Goal: Transaction & Acquisition: Download file/media

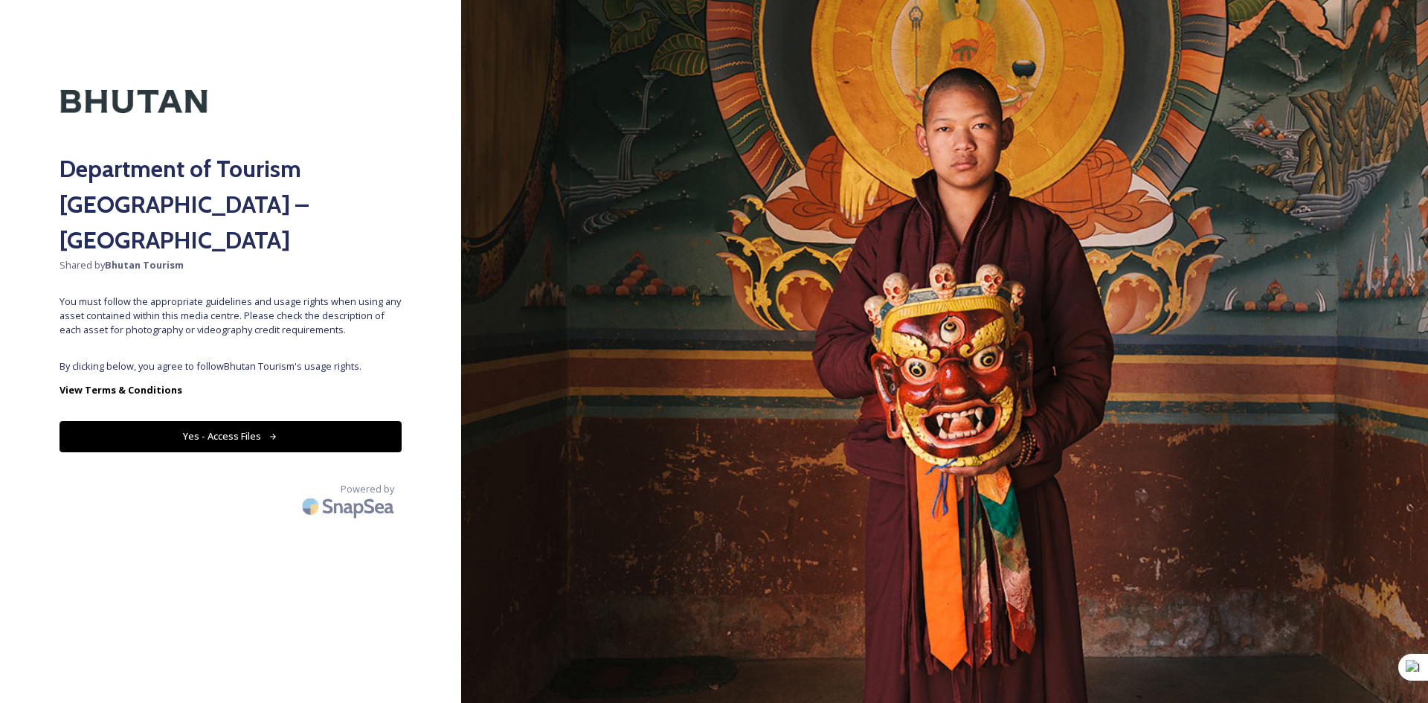
click at [186, 421] on button "Yes - Access Files" at bounding box center [231, 436] width 342 height 30
click at [268, 421] on button "Yes - Access Files" at bounding box center [231, 436] width 342 height 30
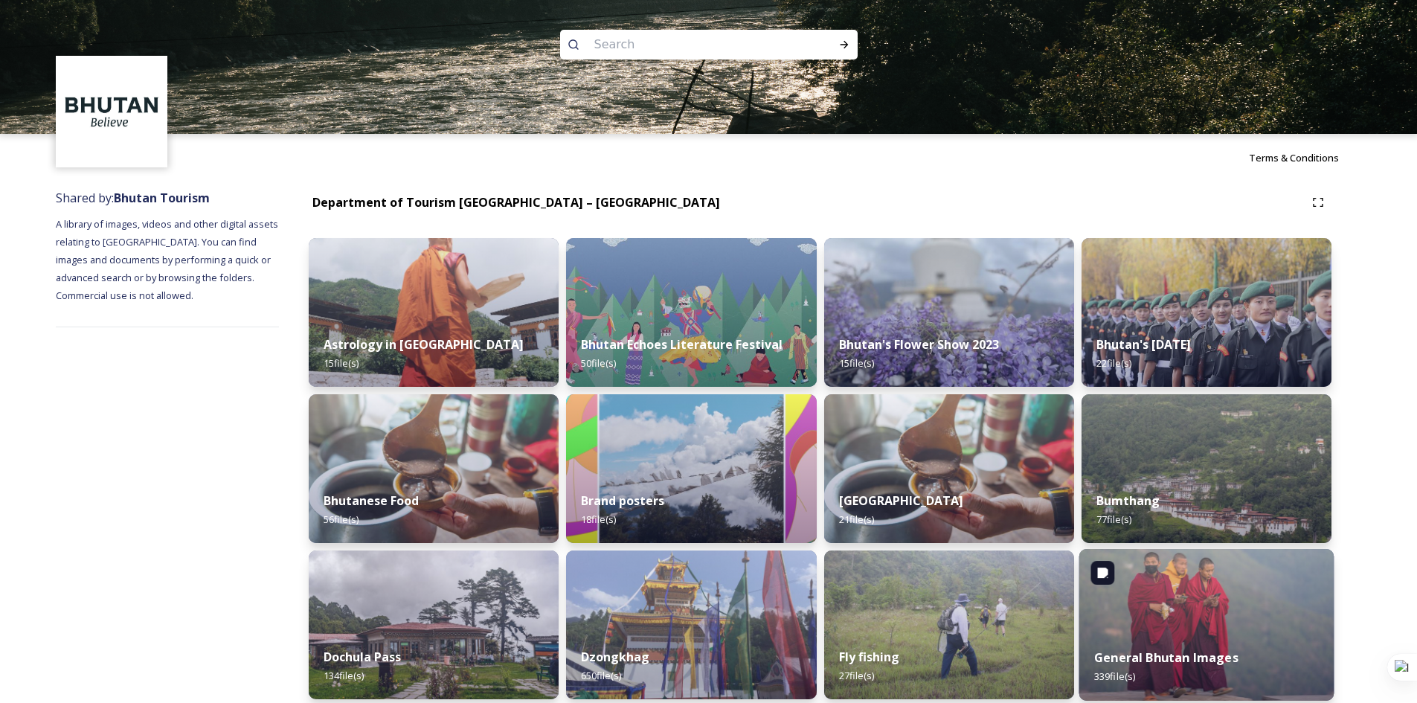
click at [1201, 652] on strong "General Bhutan Images" at bounding box center [1166, 657] width 144 height 16
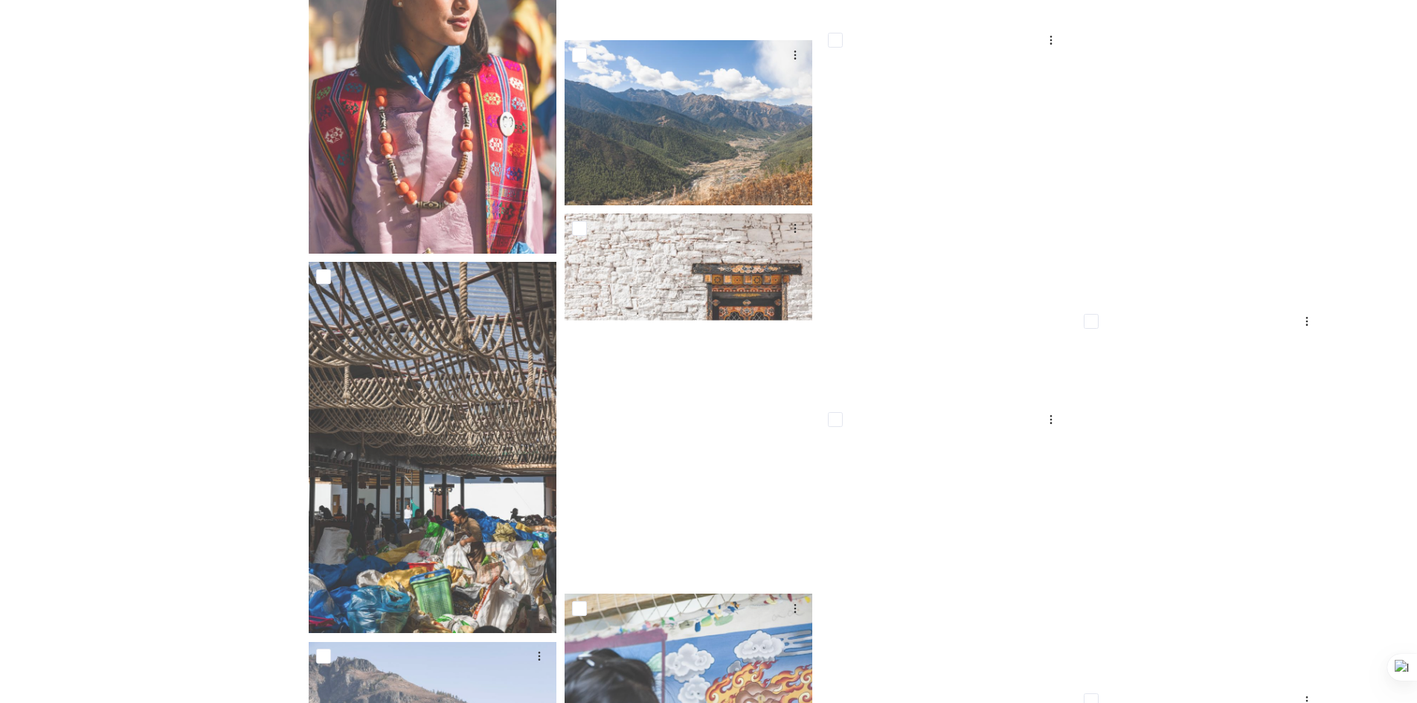
scroll to position [15268, 0]
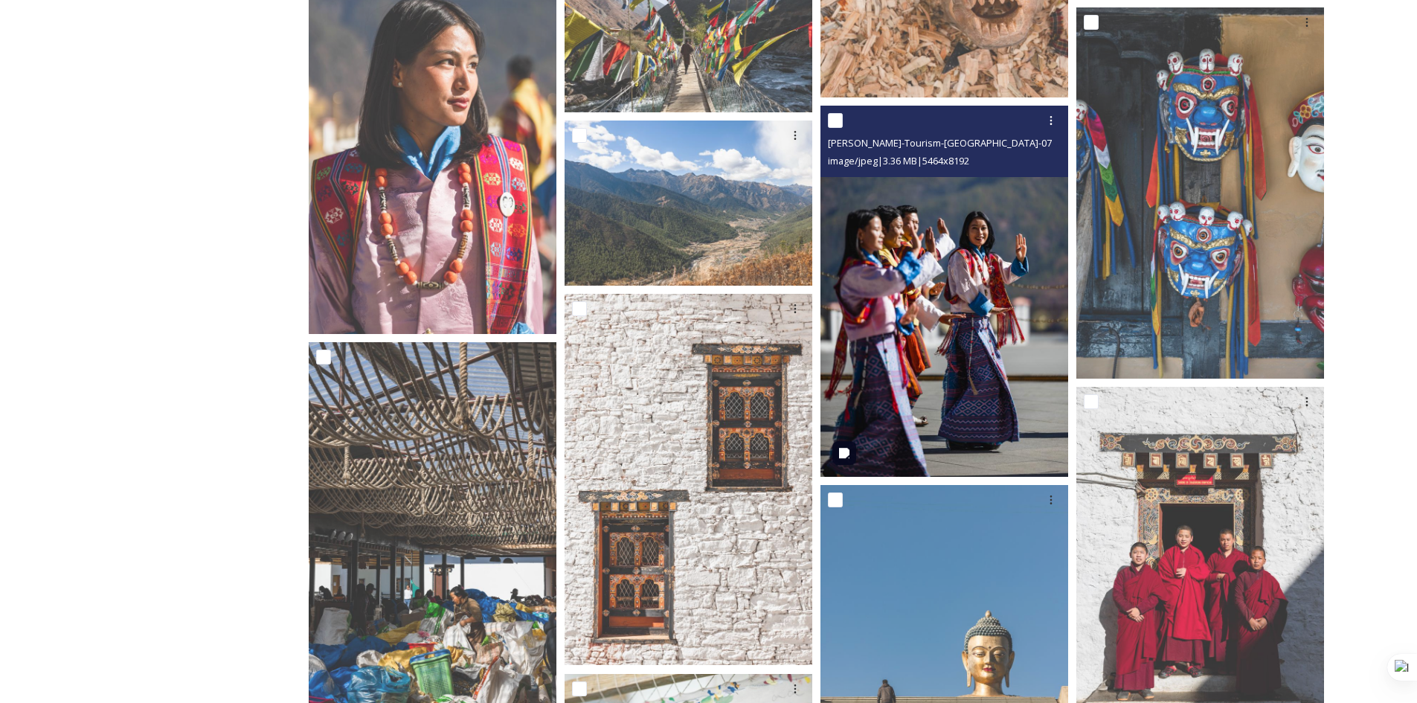
click at [965, 404] on img at bounding box center [944, 291] width 248 height 371
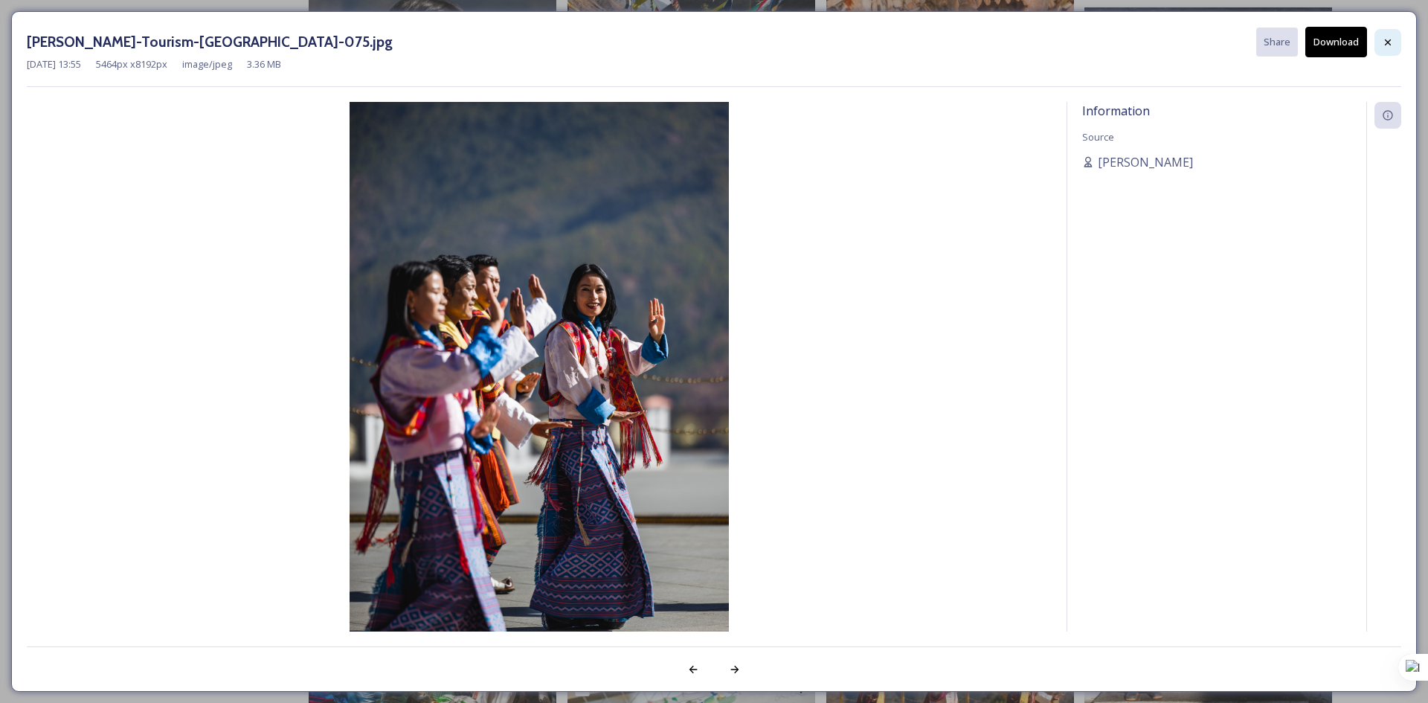
click at [1388, 40] on icon at bounding box center [1388, 42] width 12 height 12
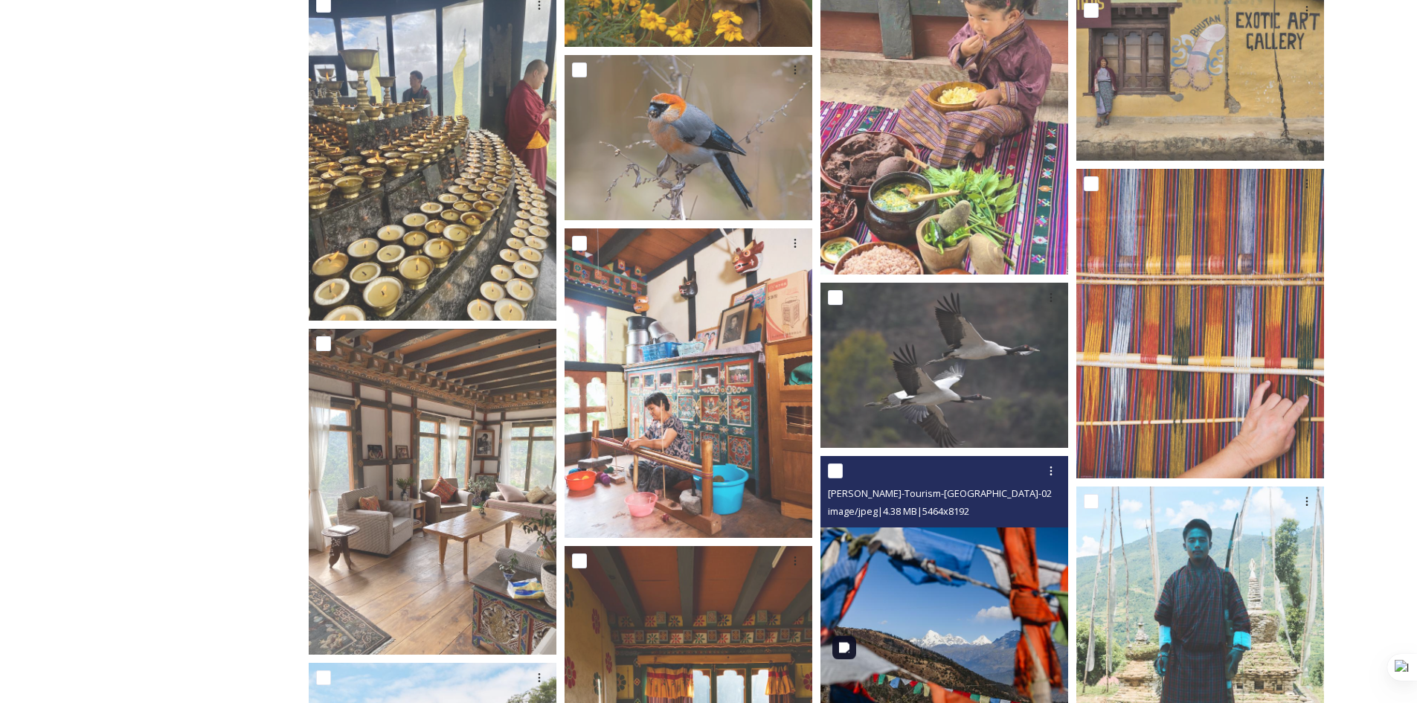
scroll to position [10879, 0]
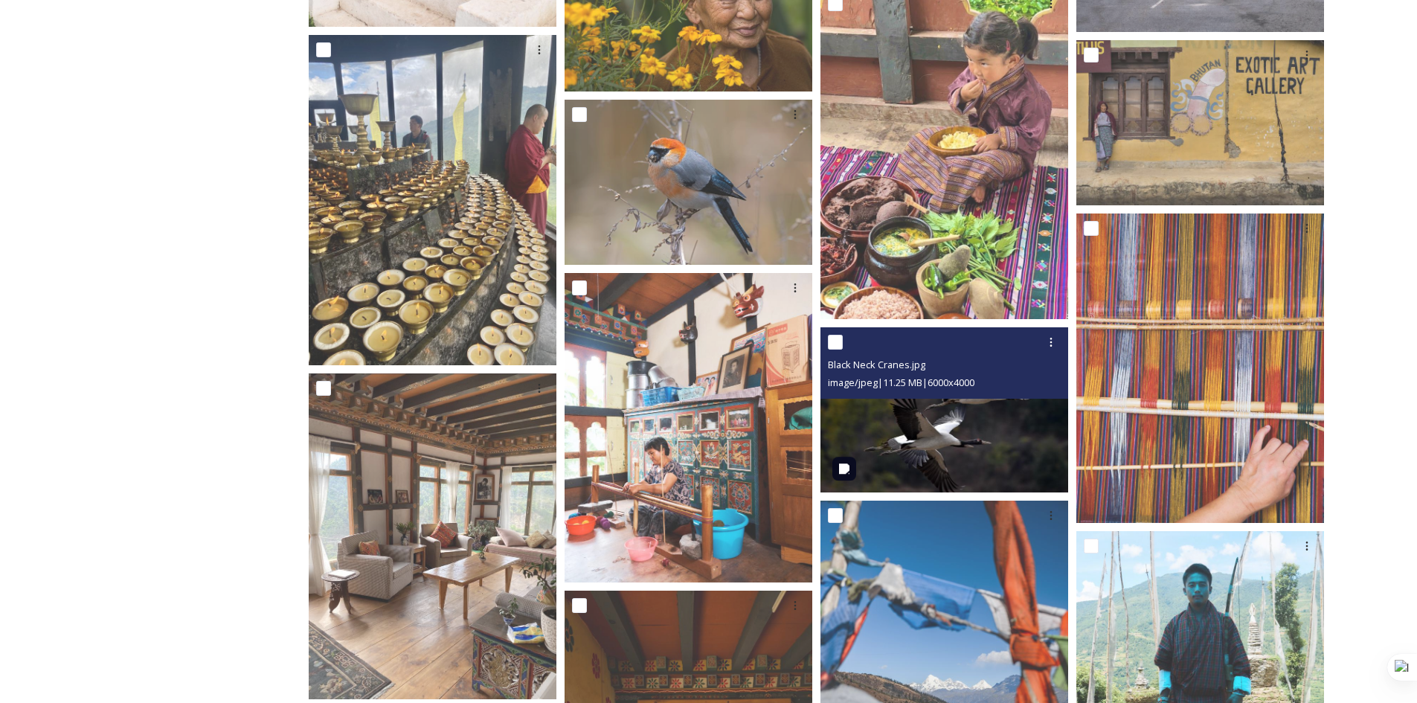
click at [981, 410] on img at bounding box center [944, 409] width 248 height 165
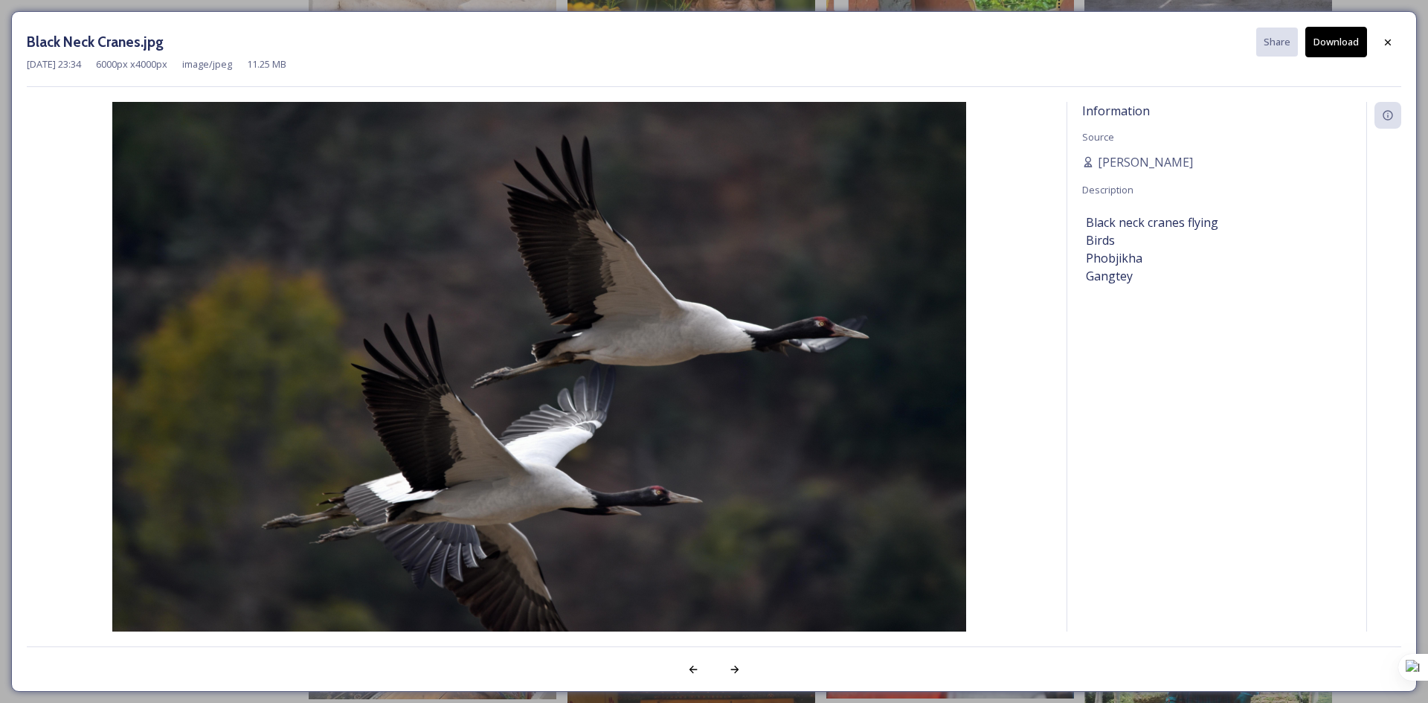
drag, startPoint x: 742, startPoint y: 443, endPoint x: 1342, endPoint y: 34, distance: 725.4
click at [1342, 34] on button "Download" at bounding box center [1336, 42] width 62 height 30
click at [1392, 37] on icon at bounding box center [1388, 42] width 12 height 12
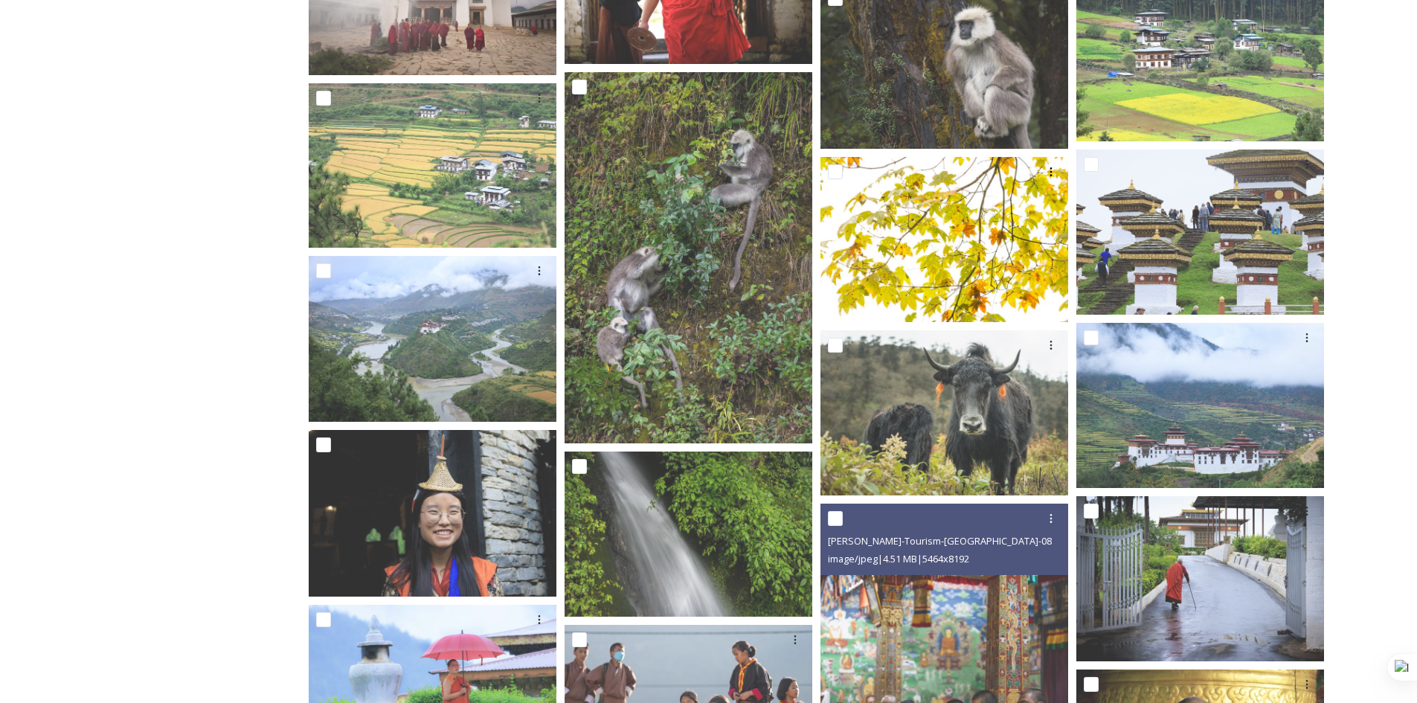
scroll to position [12962, 0]
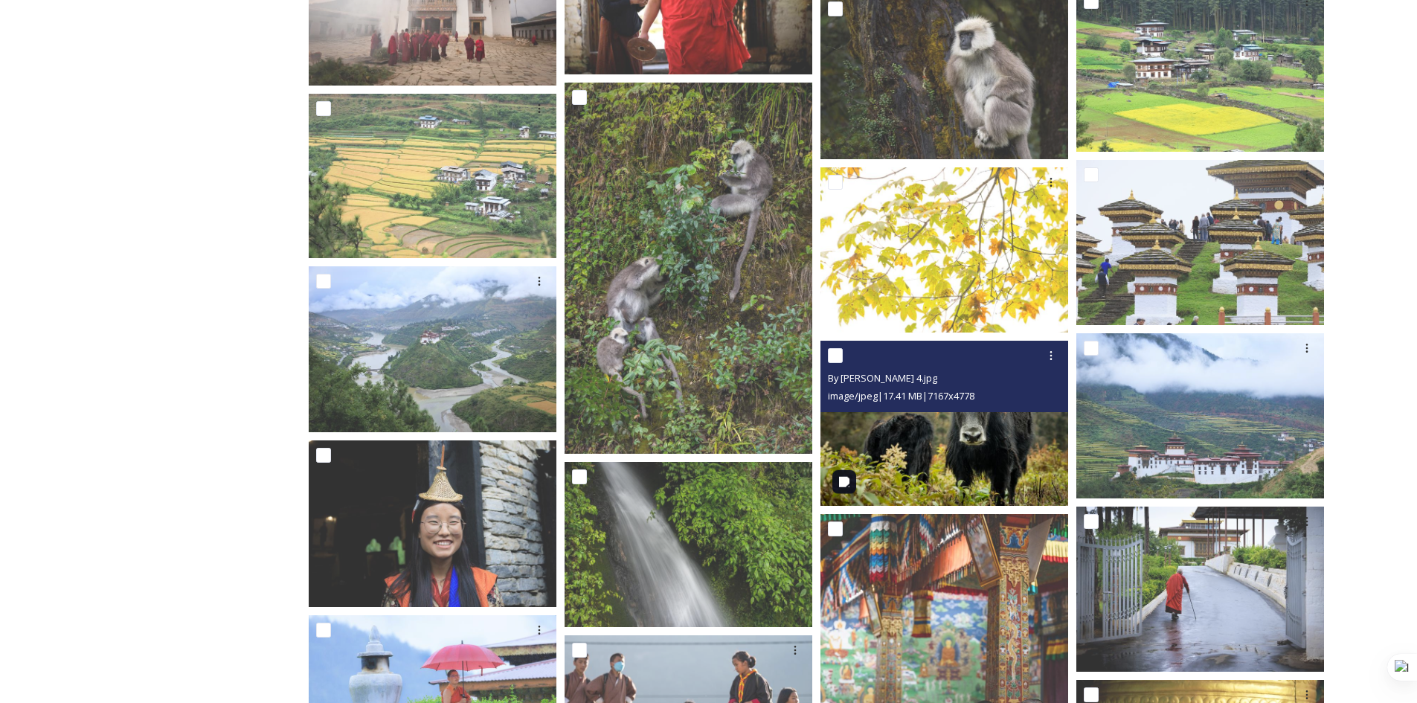
click at [970, 451] on img at bounding box center [944, 423] width 248 height 165
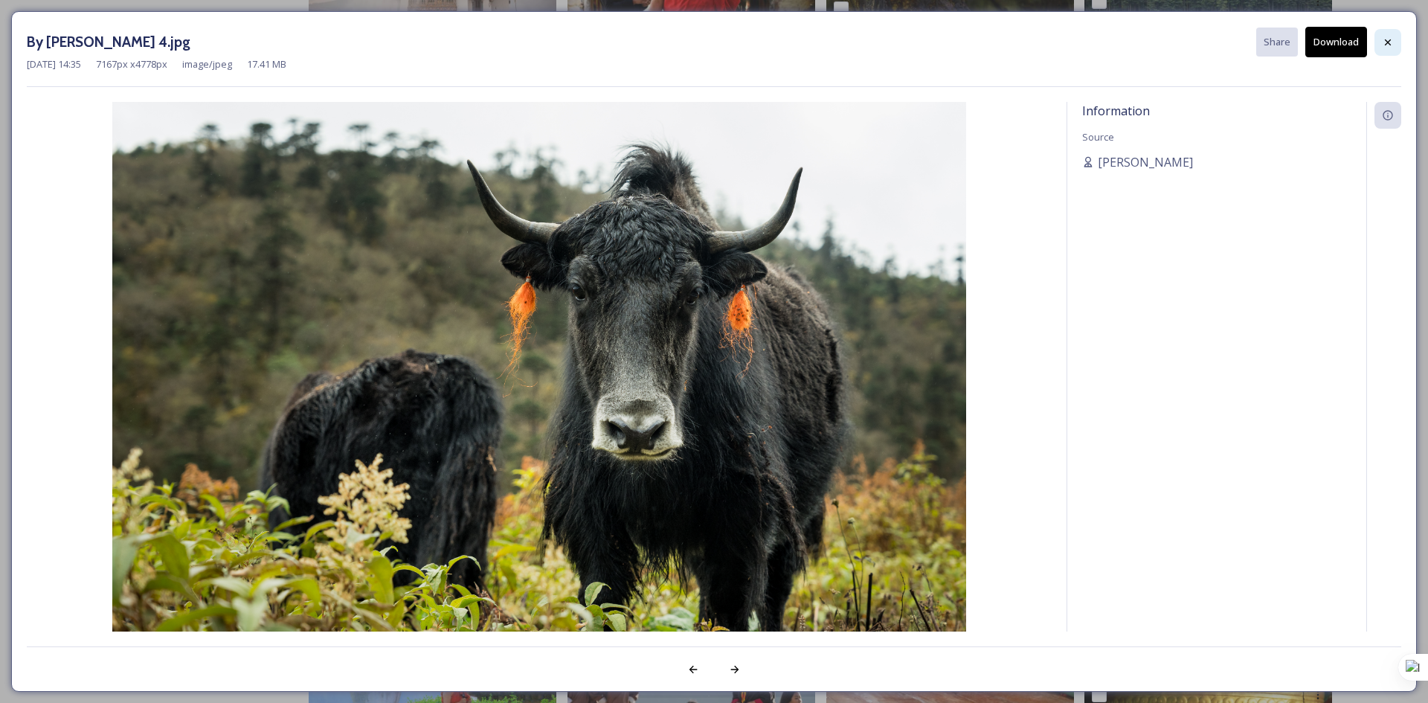
click at [1384, 40] on icon at bounding box center [1388, 42] width 12 height 12
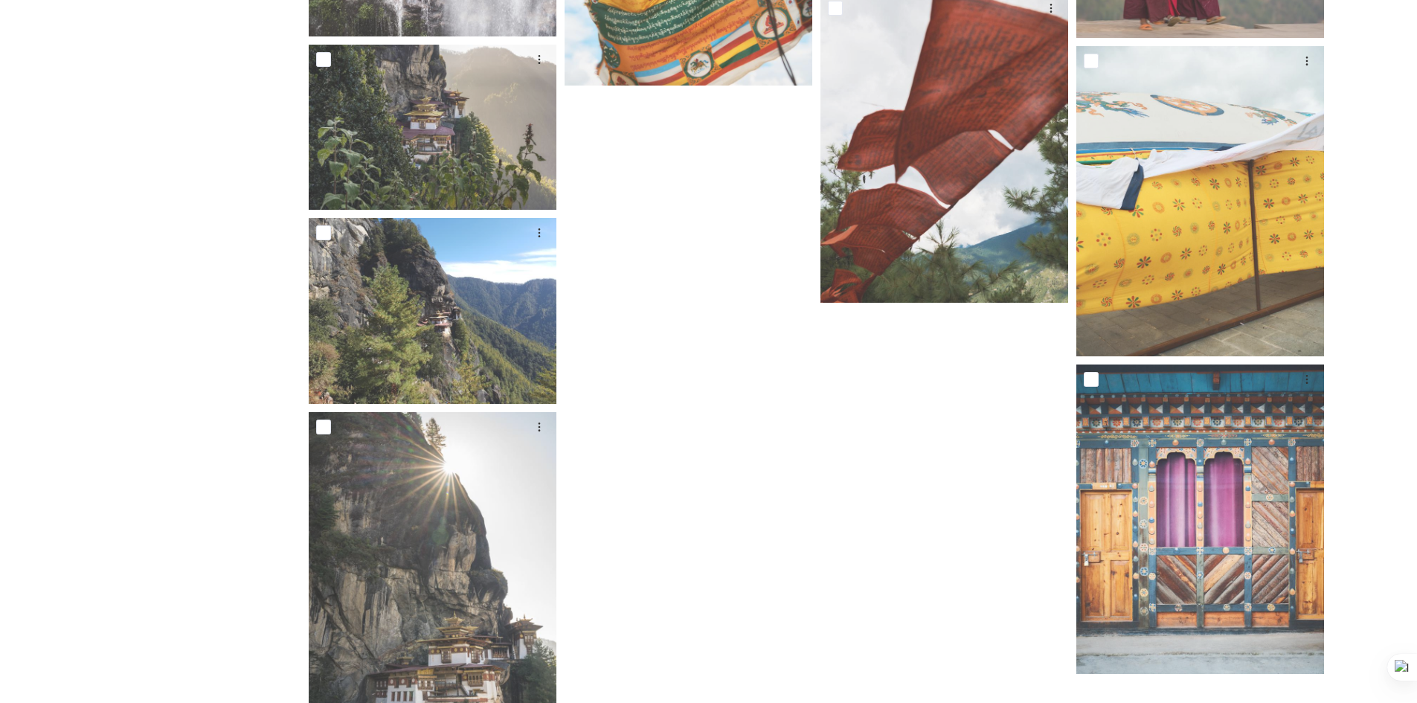
scroll to position [22632, 0]
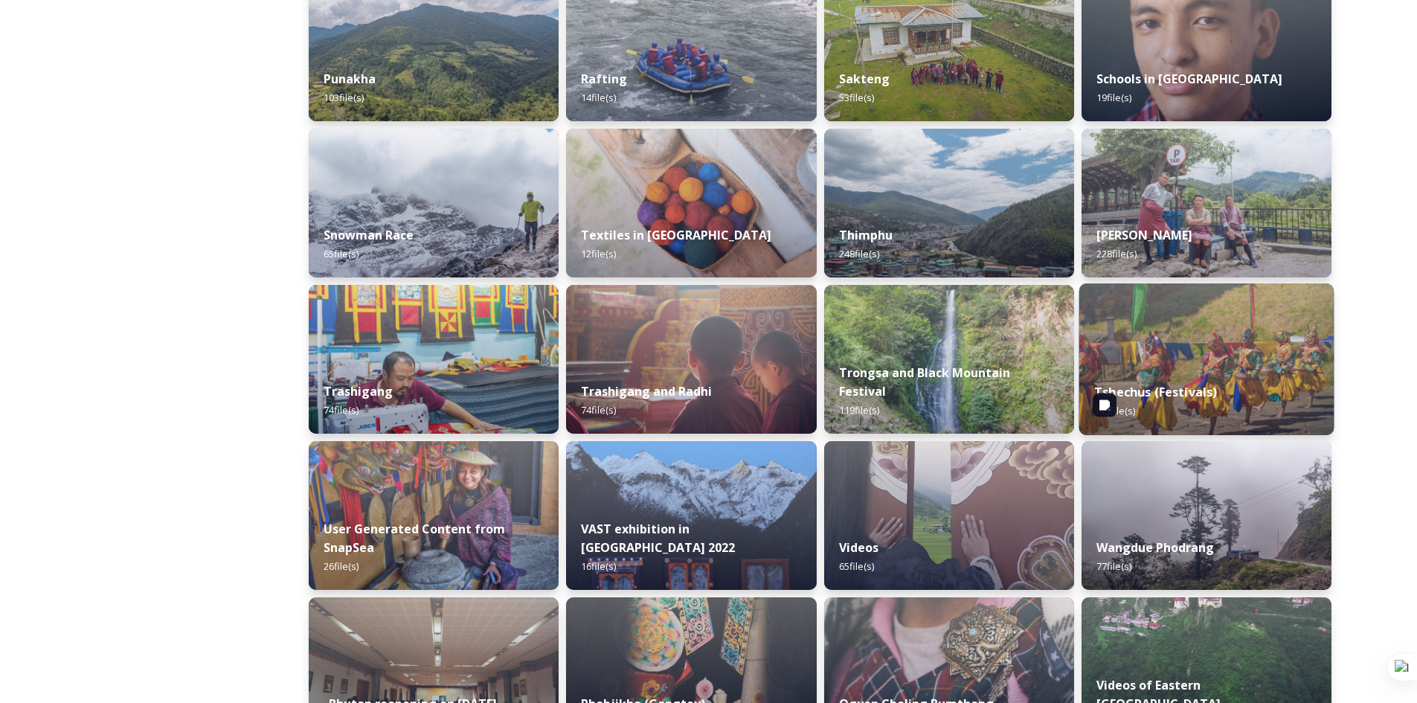
scroll to position [1265, 0]
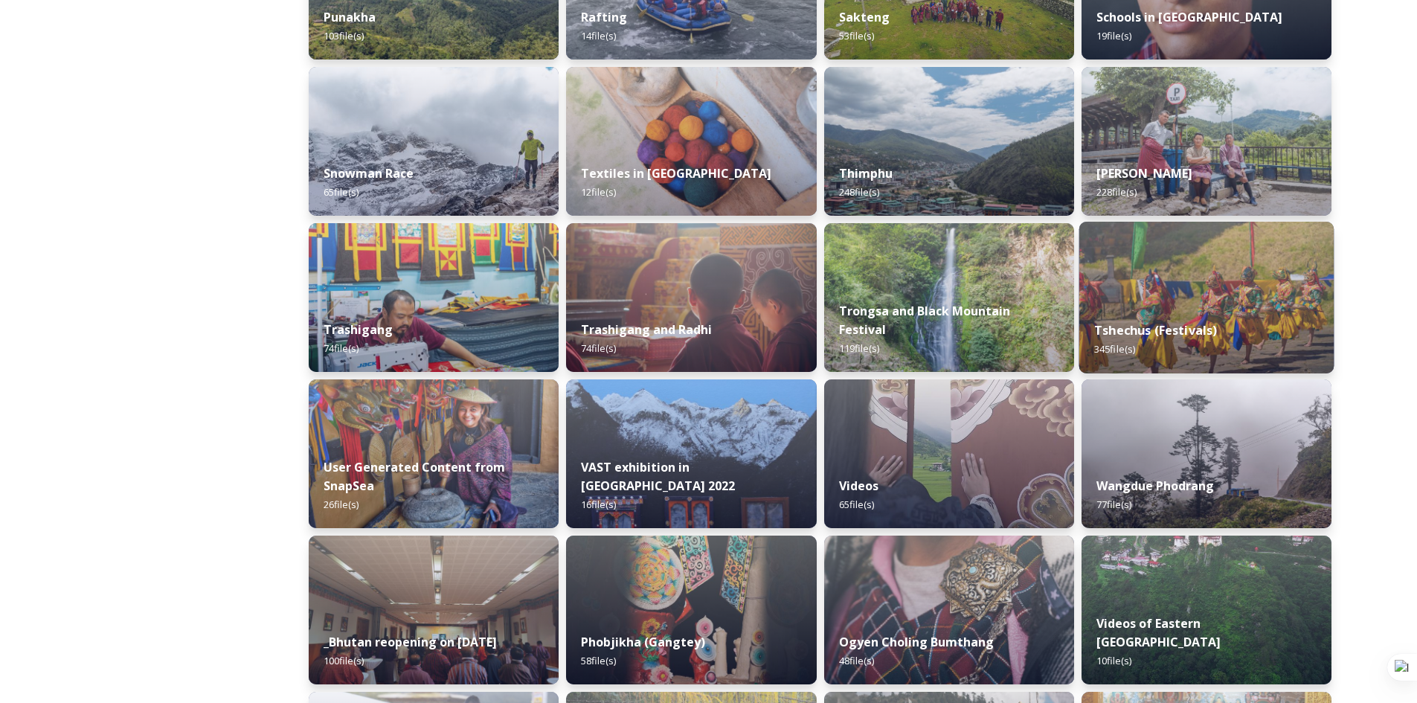
click at [1157, 311] on div "Tshechus (Festivals) 345 file(s)" at bounding box center [1206, 340] width 255 height 68
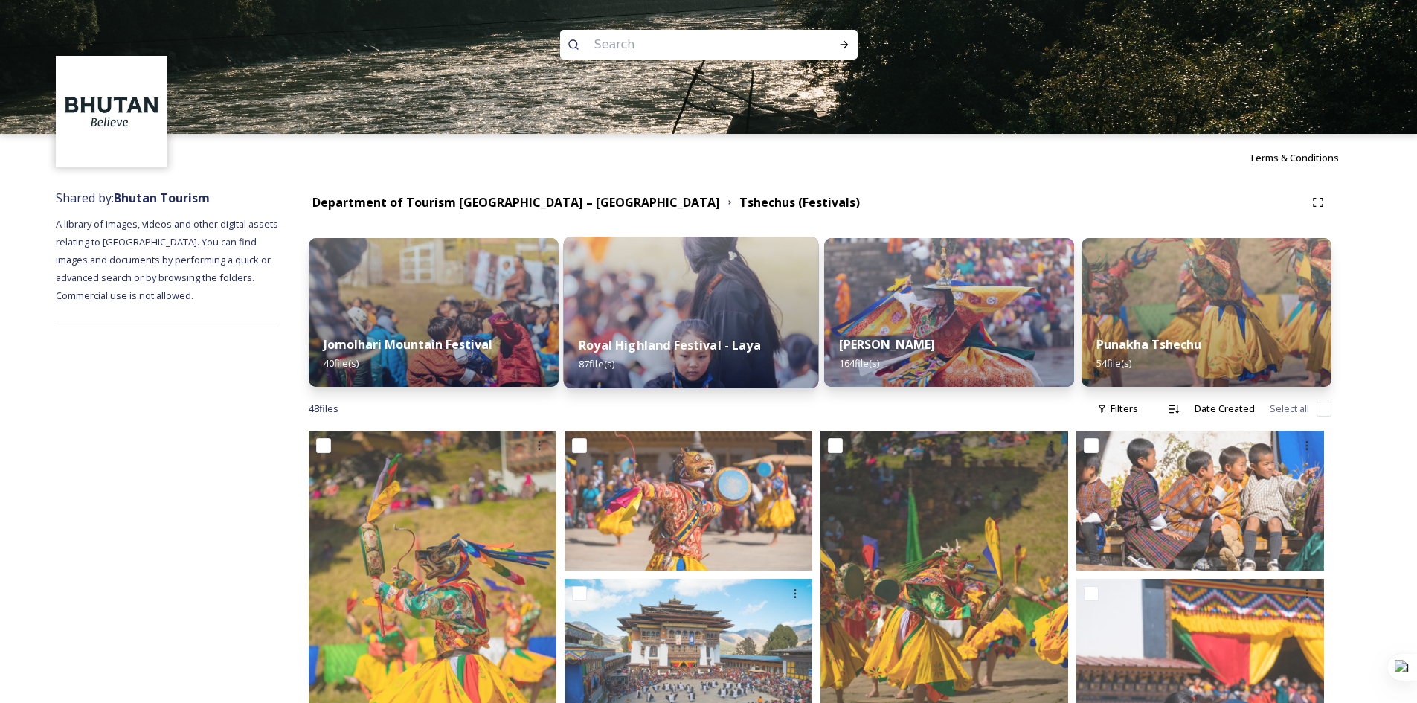
click at [704, 351] on strong "Royal Highland Festival - Laya" at bounding box center [670, 345] width 182 height 16
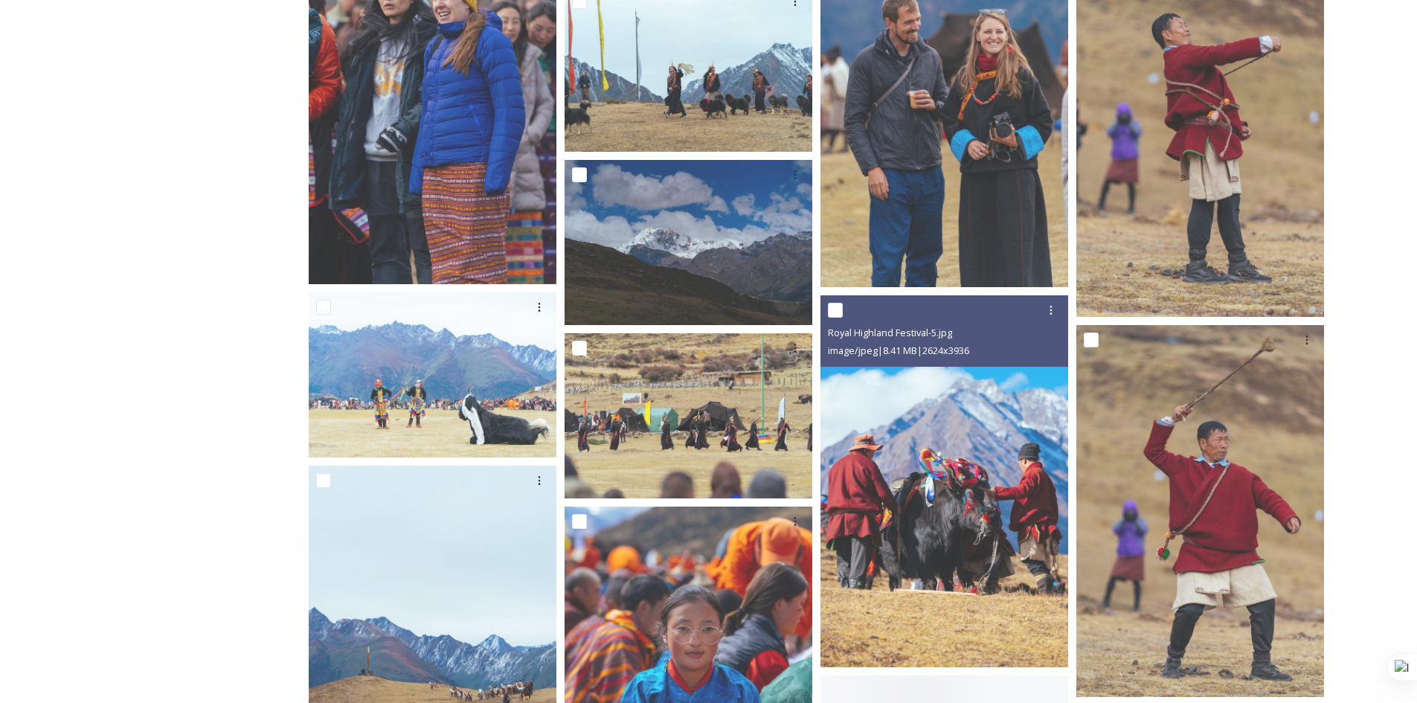
scroll to position [3942, 0]
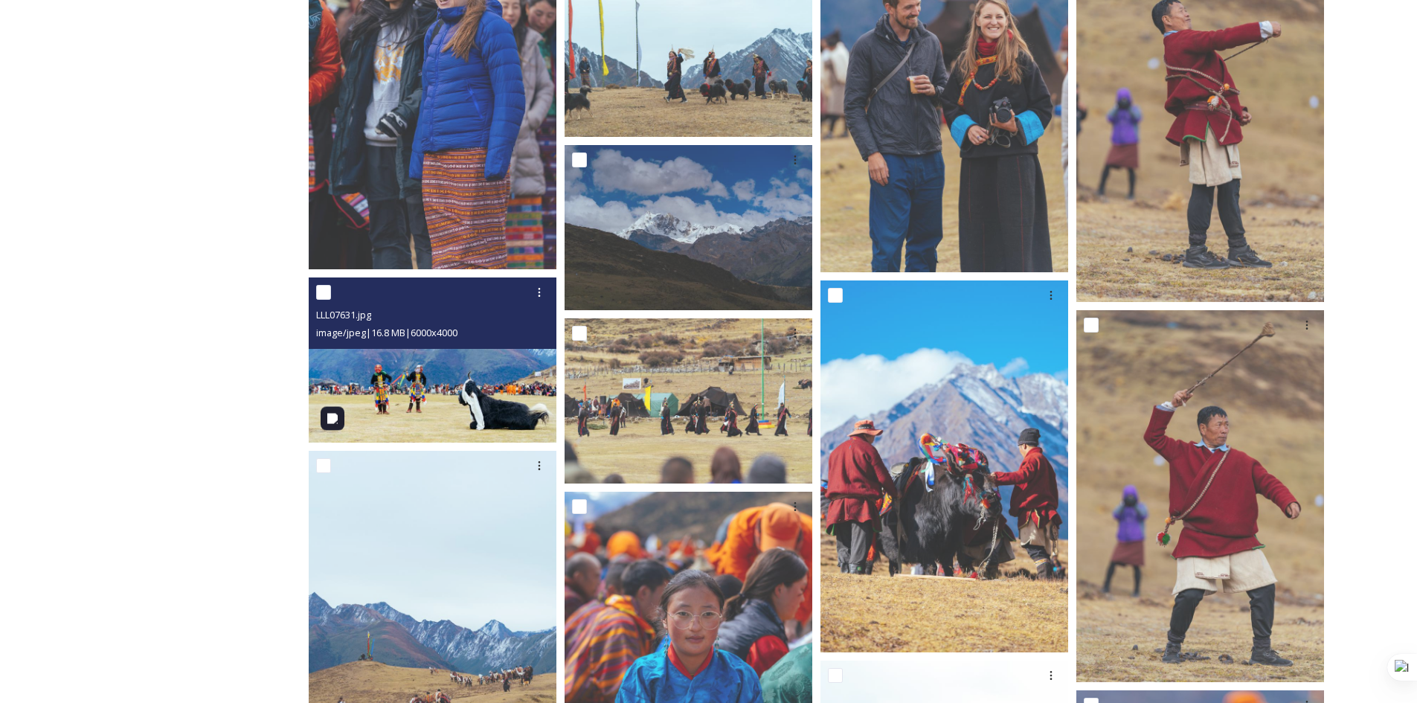
click at [444, 376] on img at bounding box center [433, 359] width 248 height 165
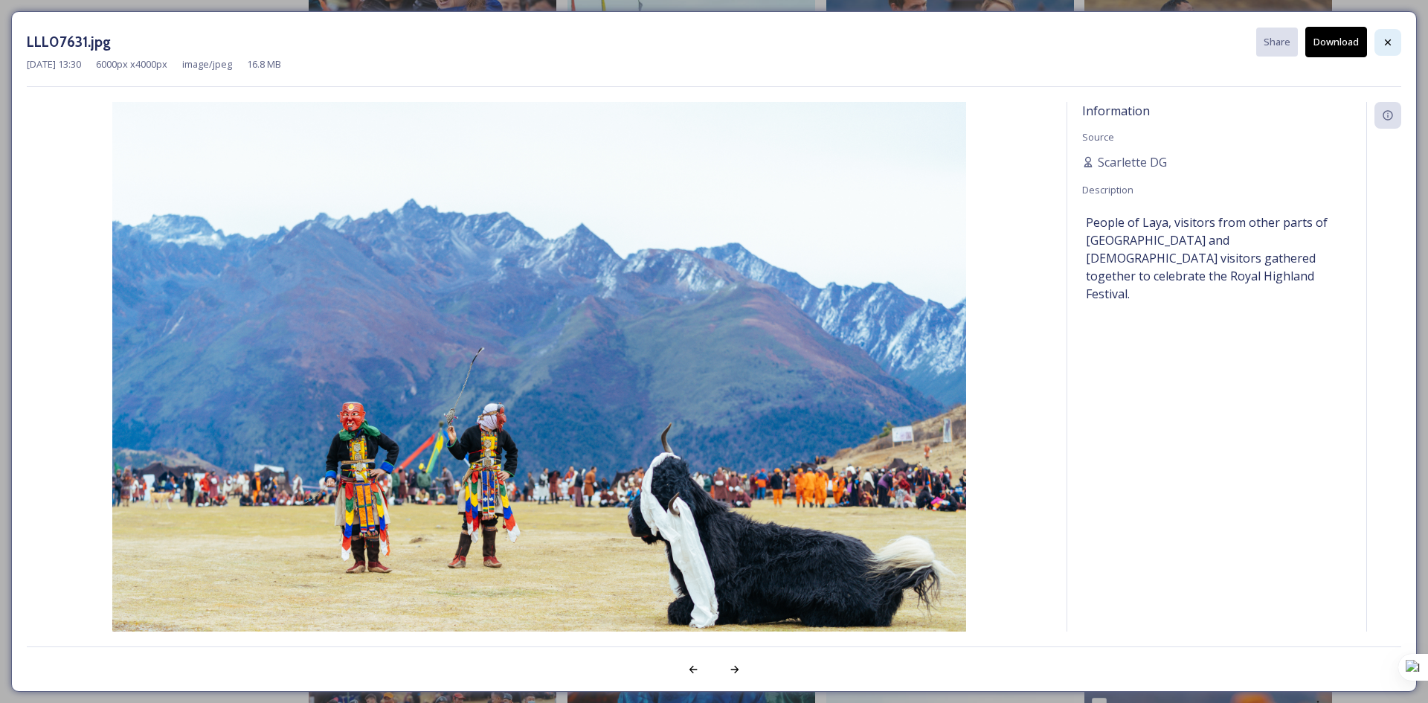
click at [1385, 44] on icon at bounding box center [1388, 42] width 12 height 12
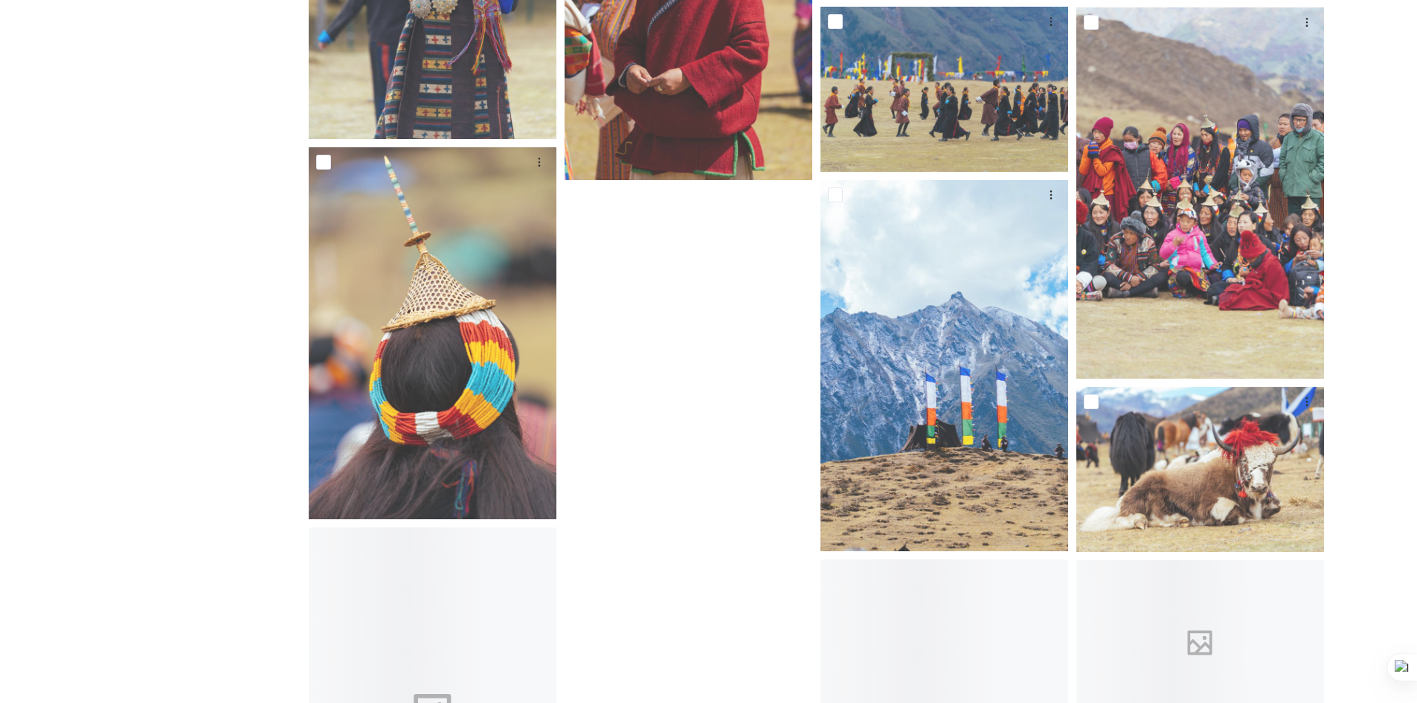
scroll to position [5579, 0]
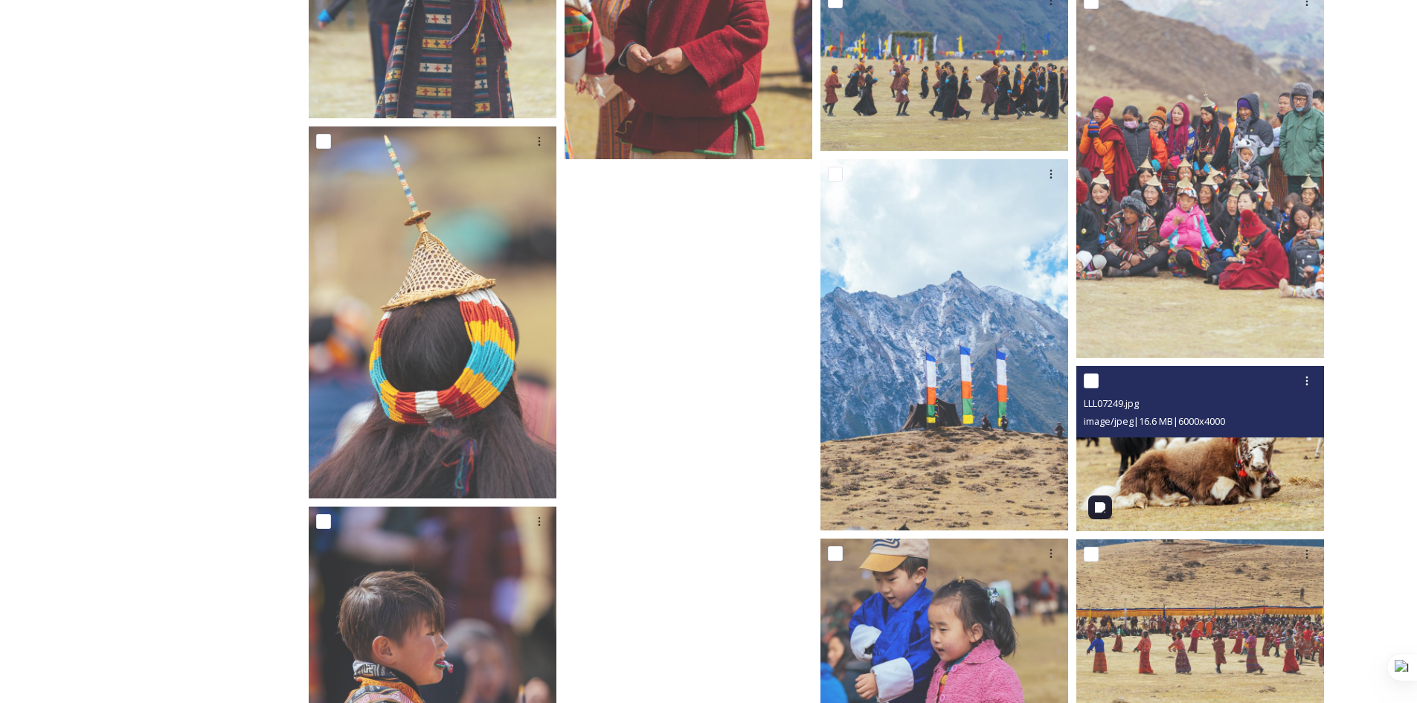
click at [1210, 505] on img at bounding box center [1200, 448] width 248 height 165
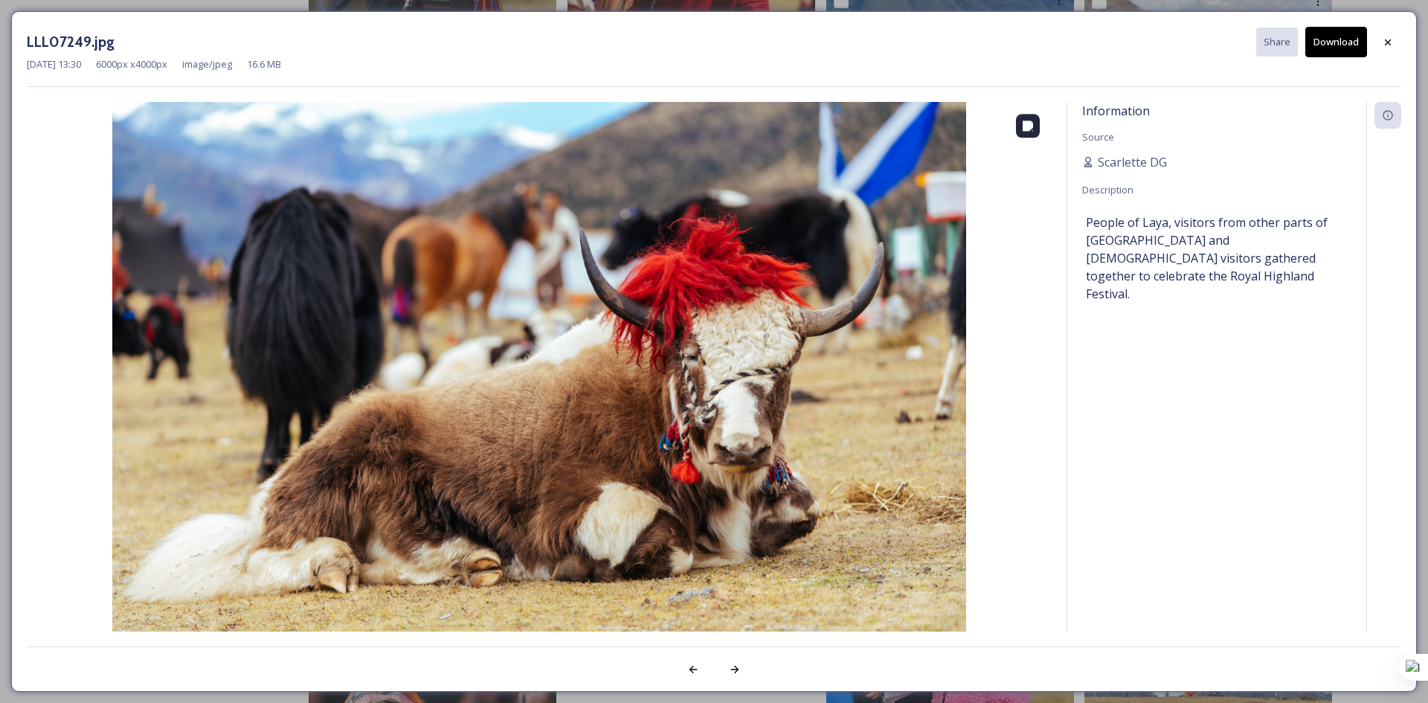
drag, startPoint x: 518, startPoint y: 341, endPoint x: 1331, endPoint y: 37, distance: 868.1
click at [1331, 37] on button "Download" at bounding box center [1336, 42] width 62 height 30
click at [1378, 45] on div at bounding box center [1388, 42] width 27 height 27
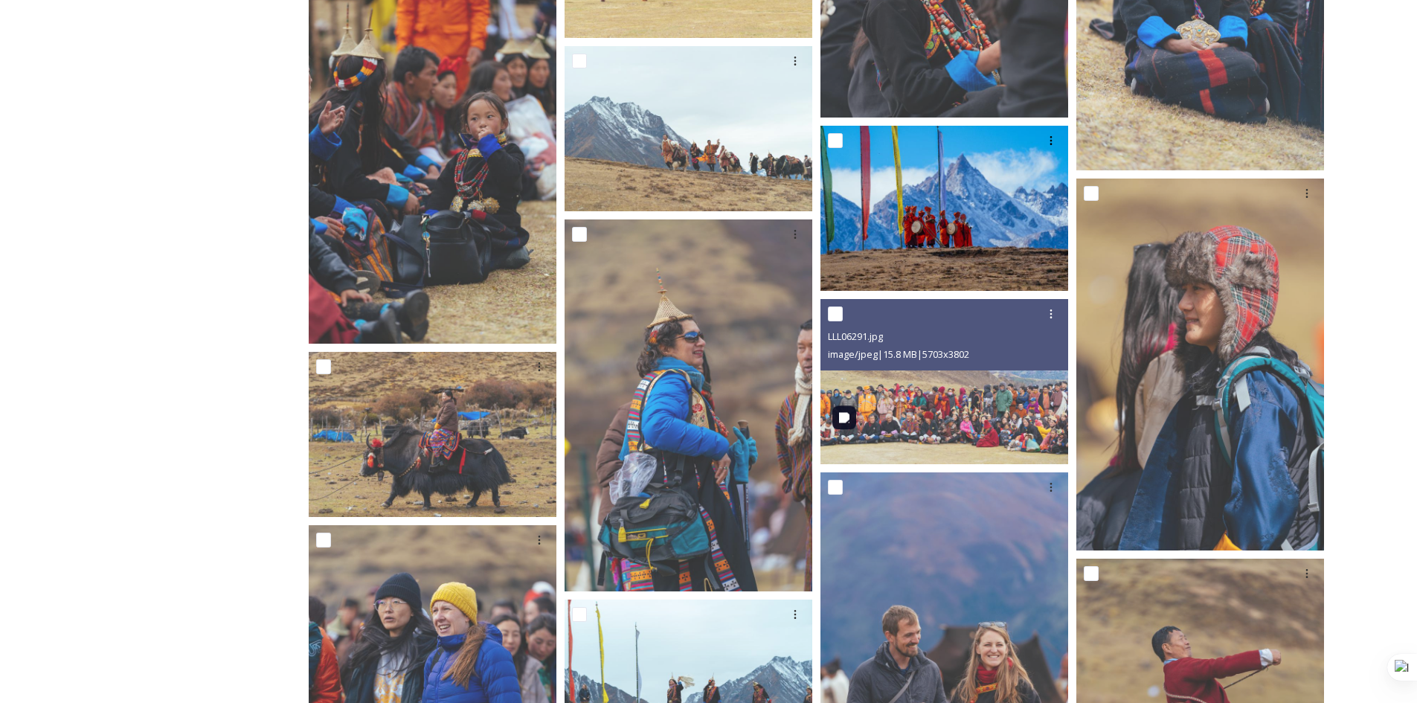
scroll to position [3166, 0]
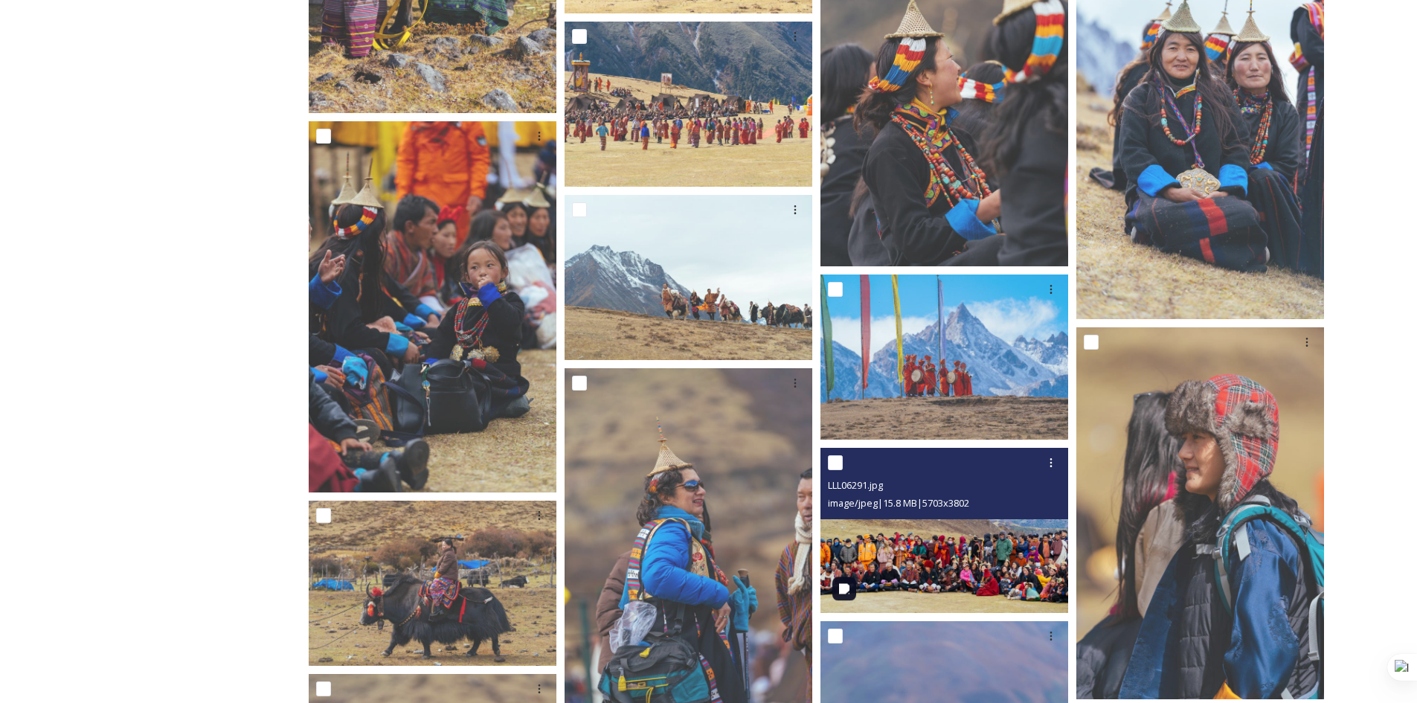
click at [924, 540] on img at bounding box center [944, 529] width 248 height 165
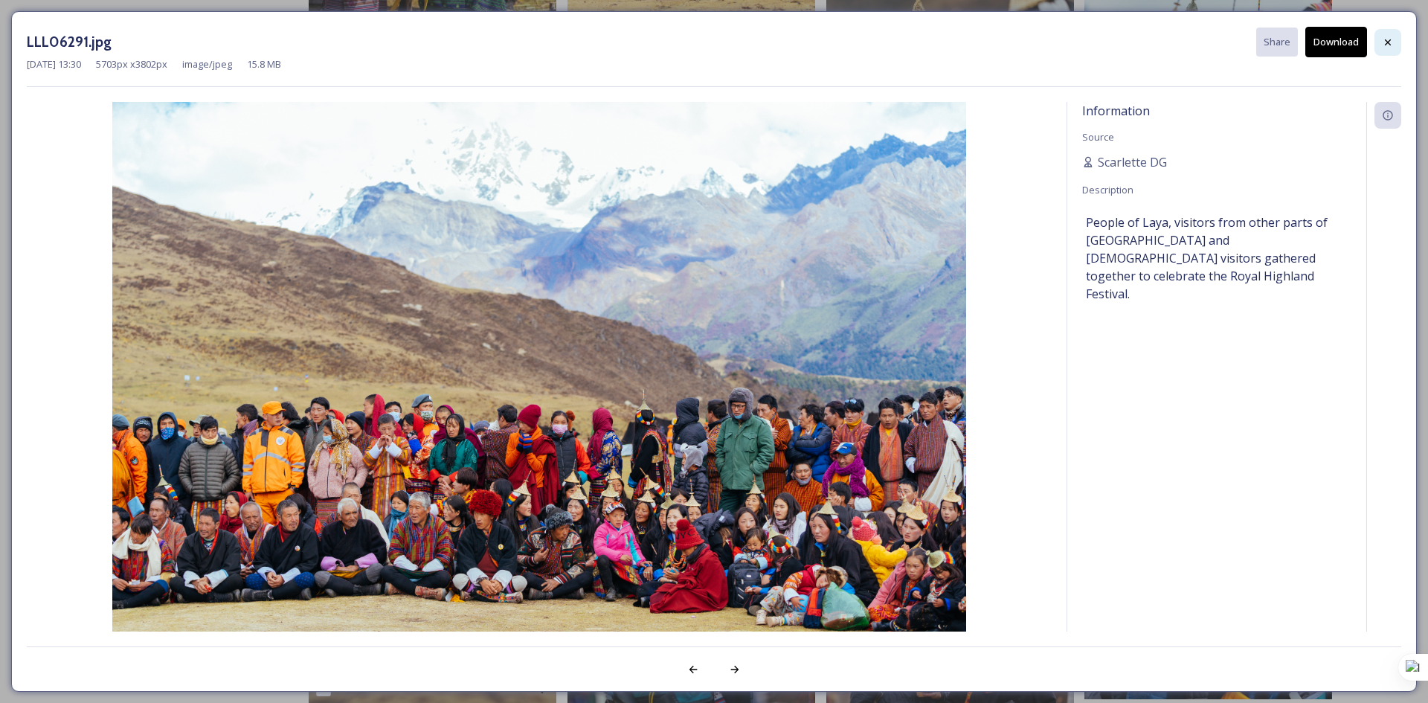
click at [1378, 45] on div at bounding box center [1388, 42] width 27 height 27
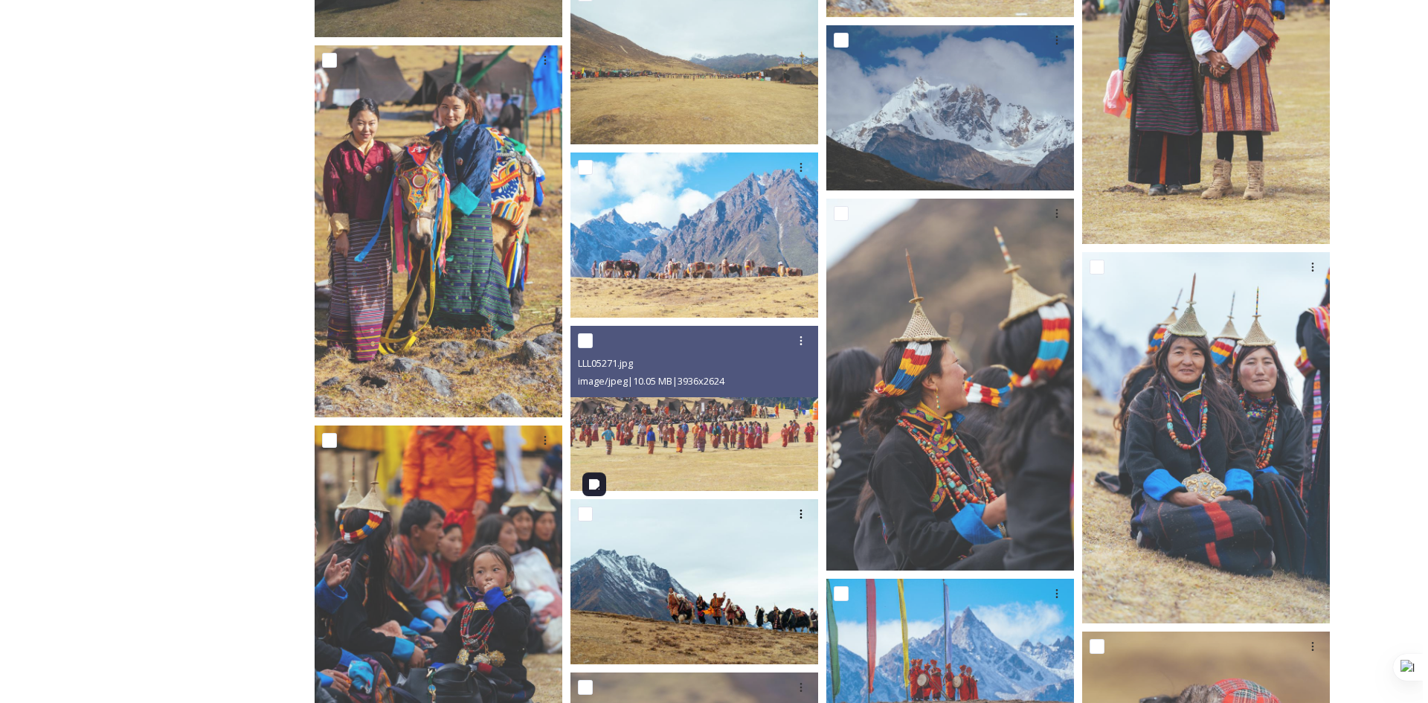
scroll to position [2868, 0]
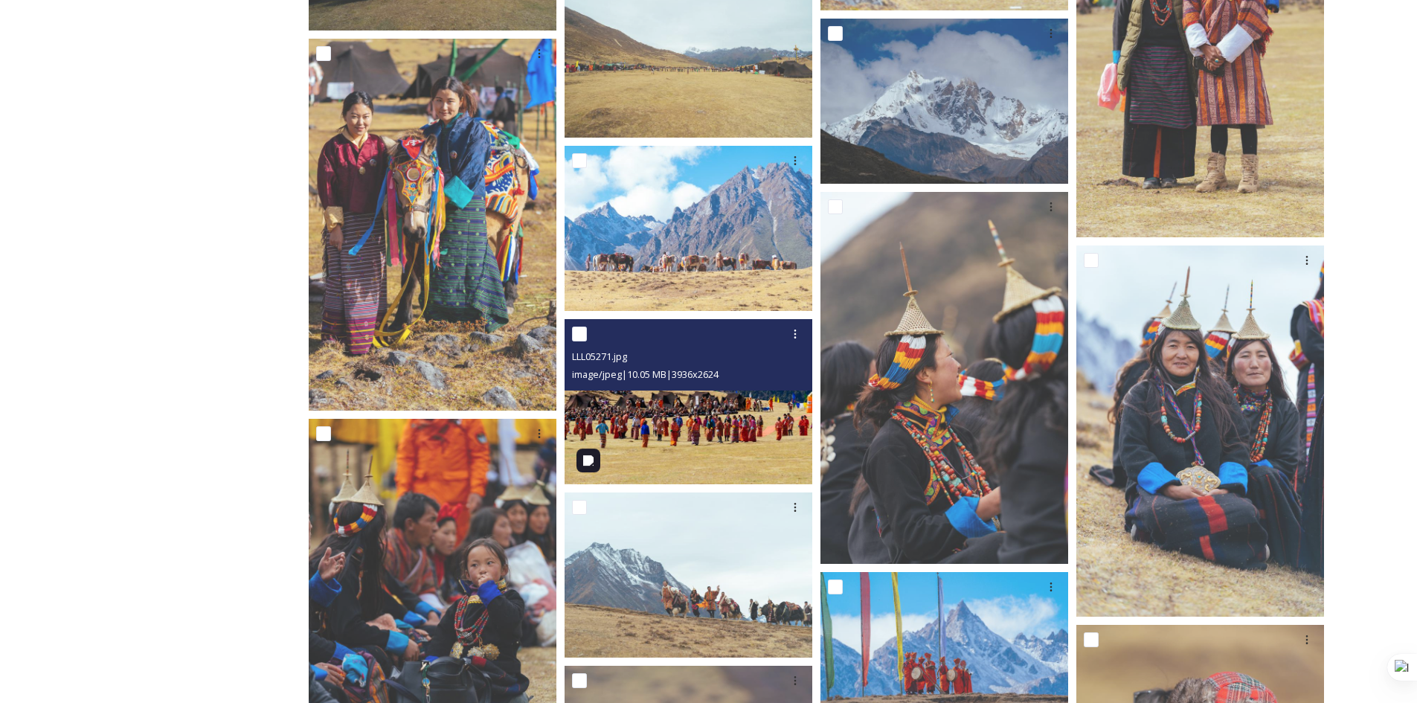
click at [694, 397] on img at bounding box center [689, 401] width 248 height 165
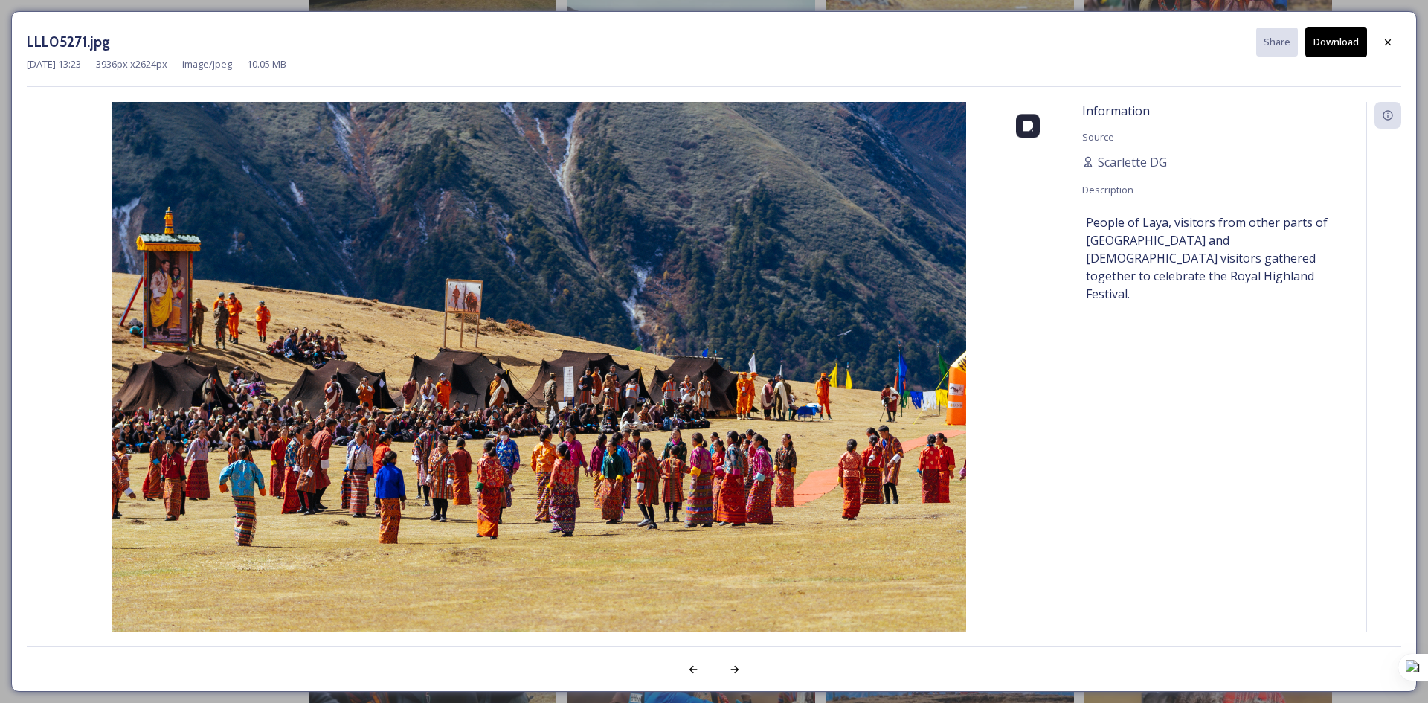
drag, startPoint x: 695, startPoint y: 381, endPoint x: 672, endPoint y: 346, distance: 41.5
click at [672, 346] on img at bounding box center [539, 386] width 1025 height 569
click at [1326, 46] on button "Download" at bounding box center [1336, 42] width 62 height 30
